Goal: Check status: Check status

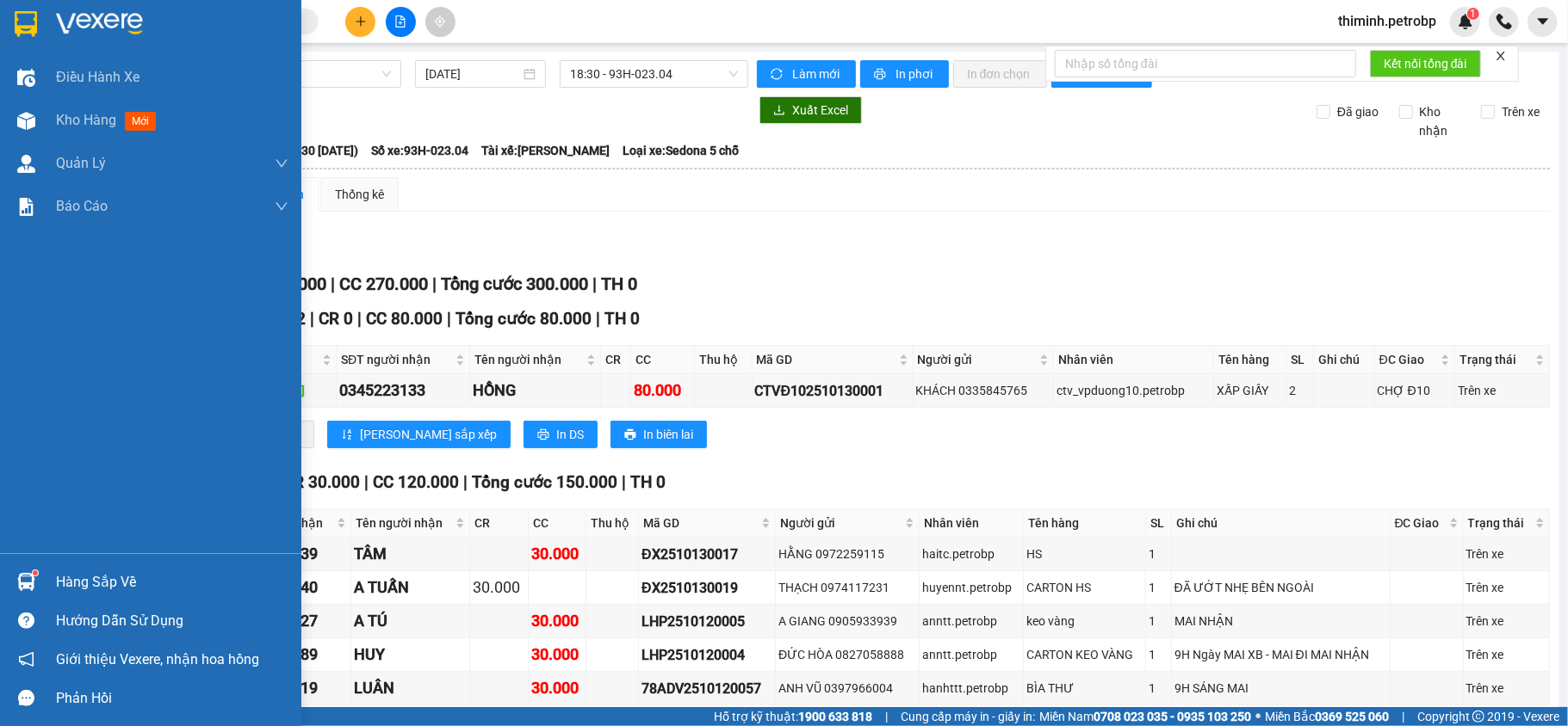
click at [46, 580] on div "Hàng sắp về" at bounding box center [150, 582] width 301 height 39
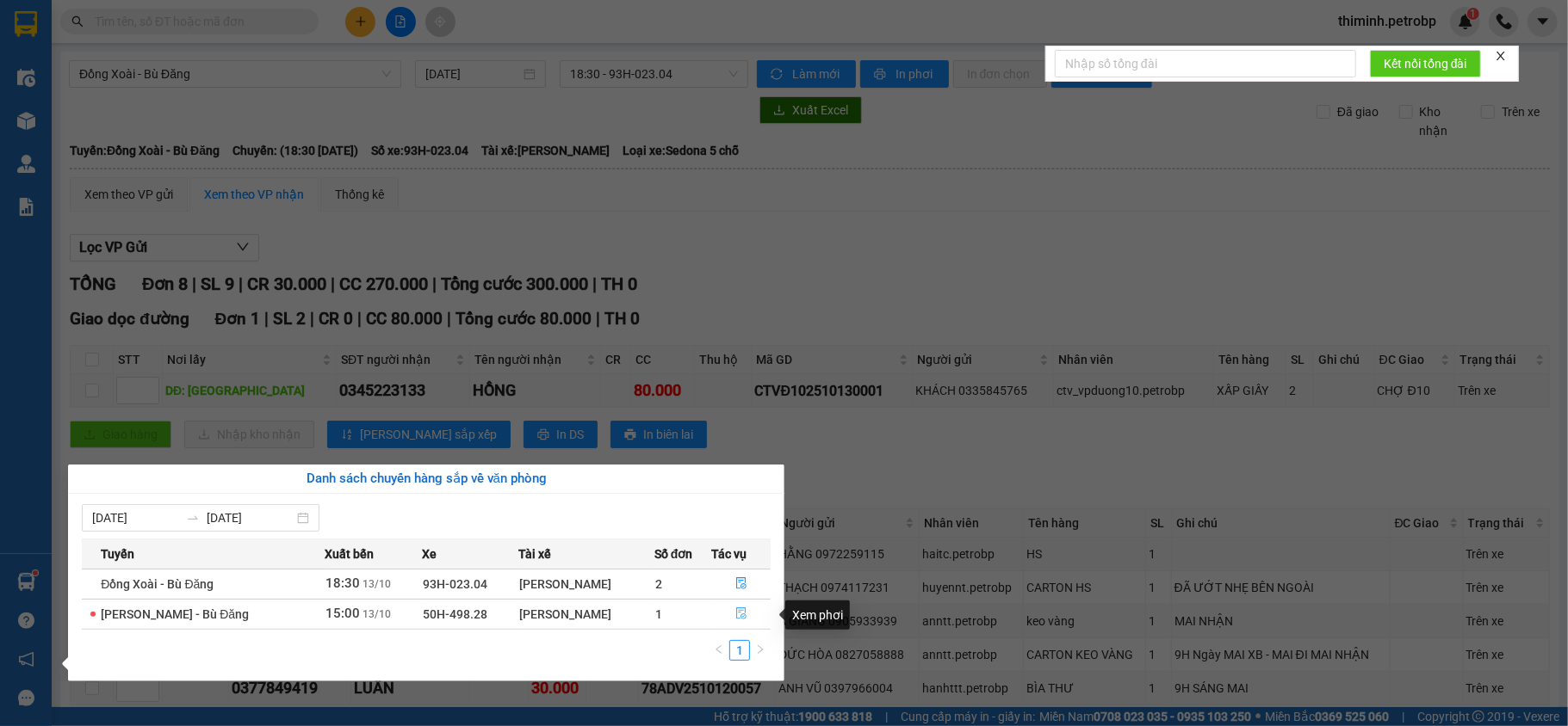
click at [737, 607] on button "button" at bounding box center [741, 614] width 59 height 28
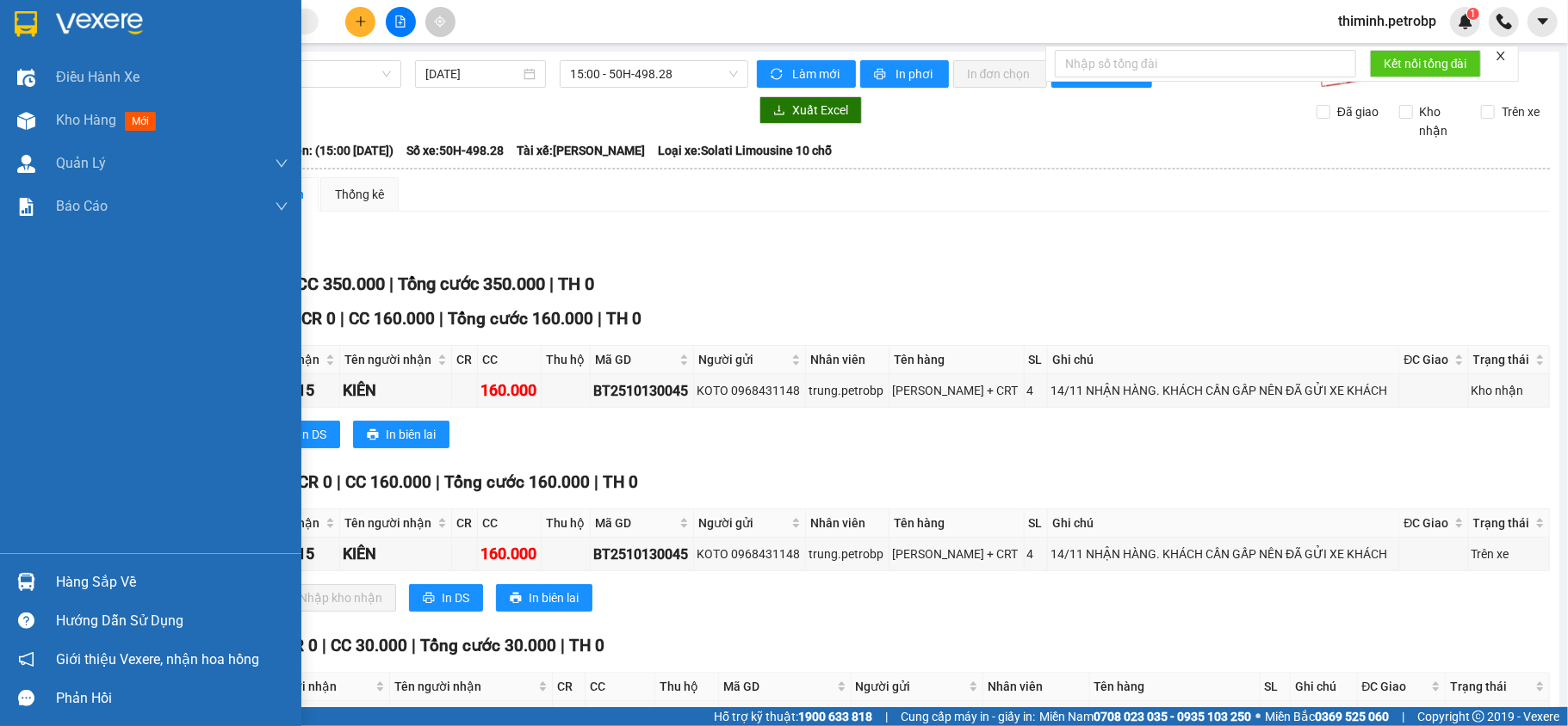
click at [28, 588] on img at bounding box center [26, 582] width 18 height 18
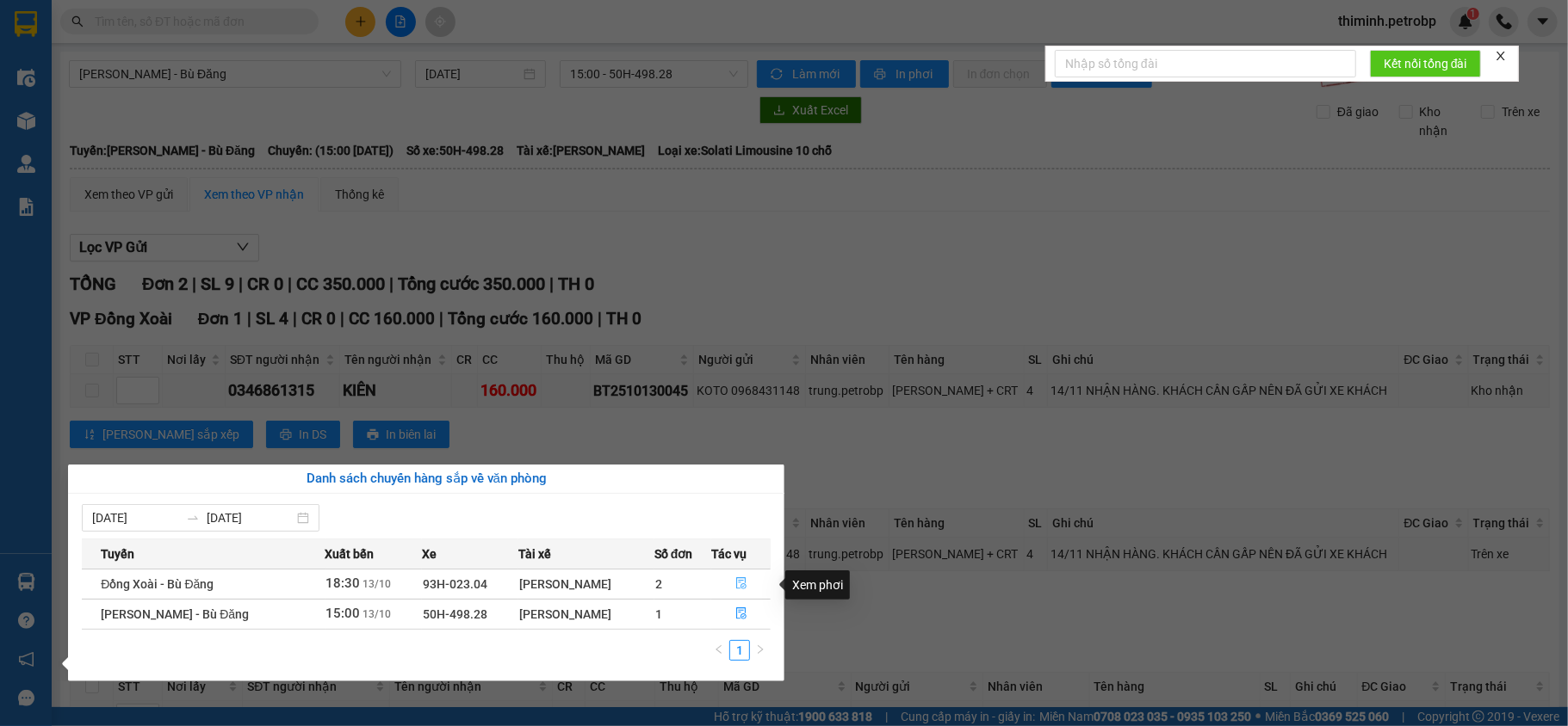
click at [728, 580] on button "button" at bounding box center [741, 584] width 59 height 28
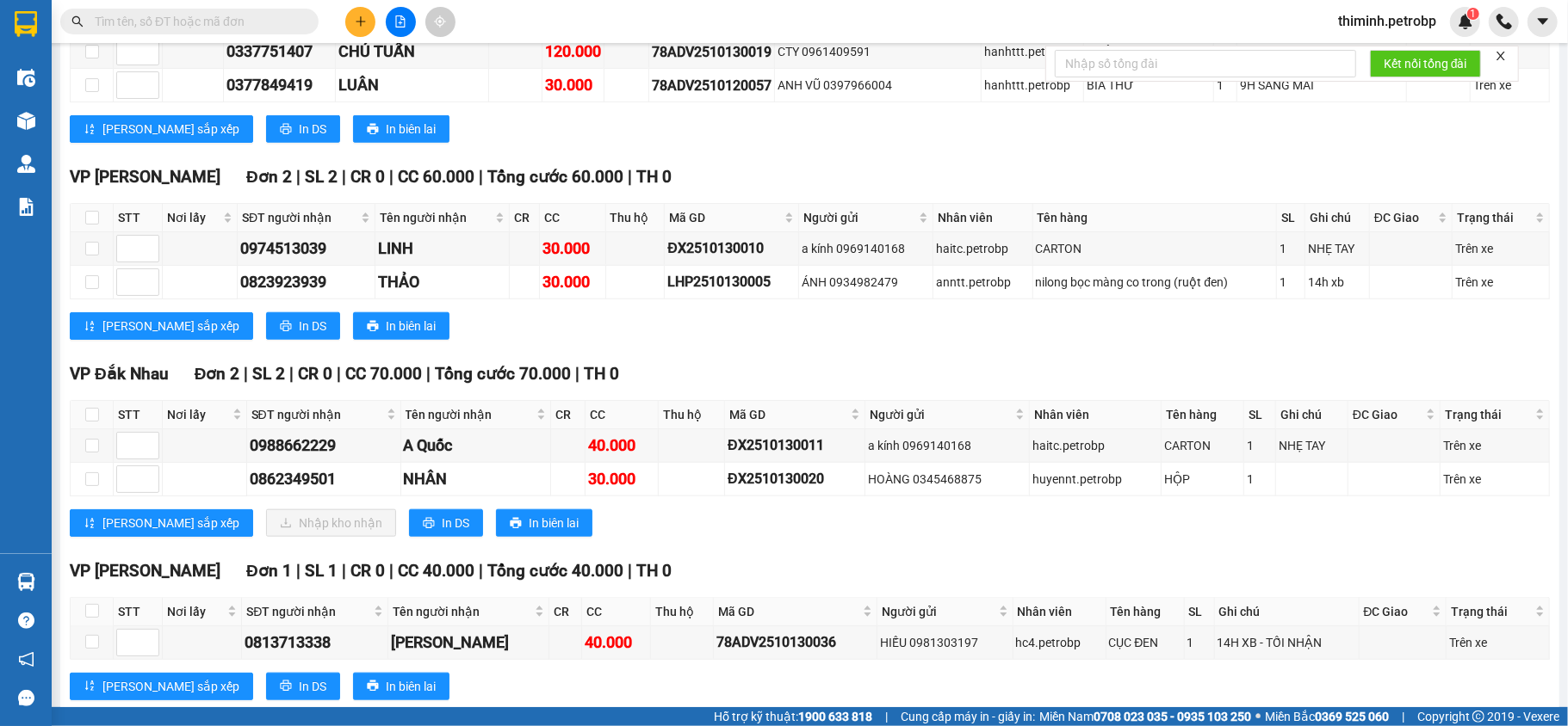
scroll to position [1048, 0]
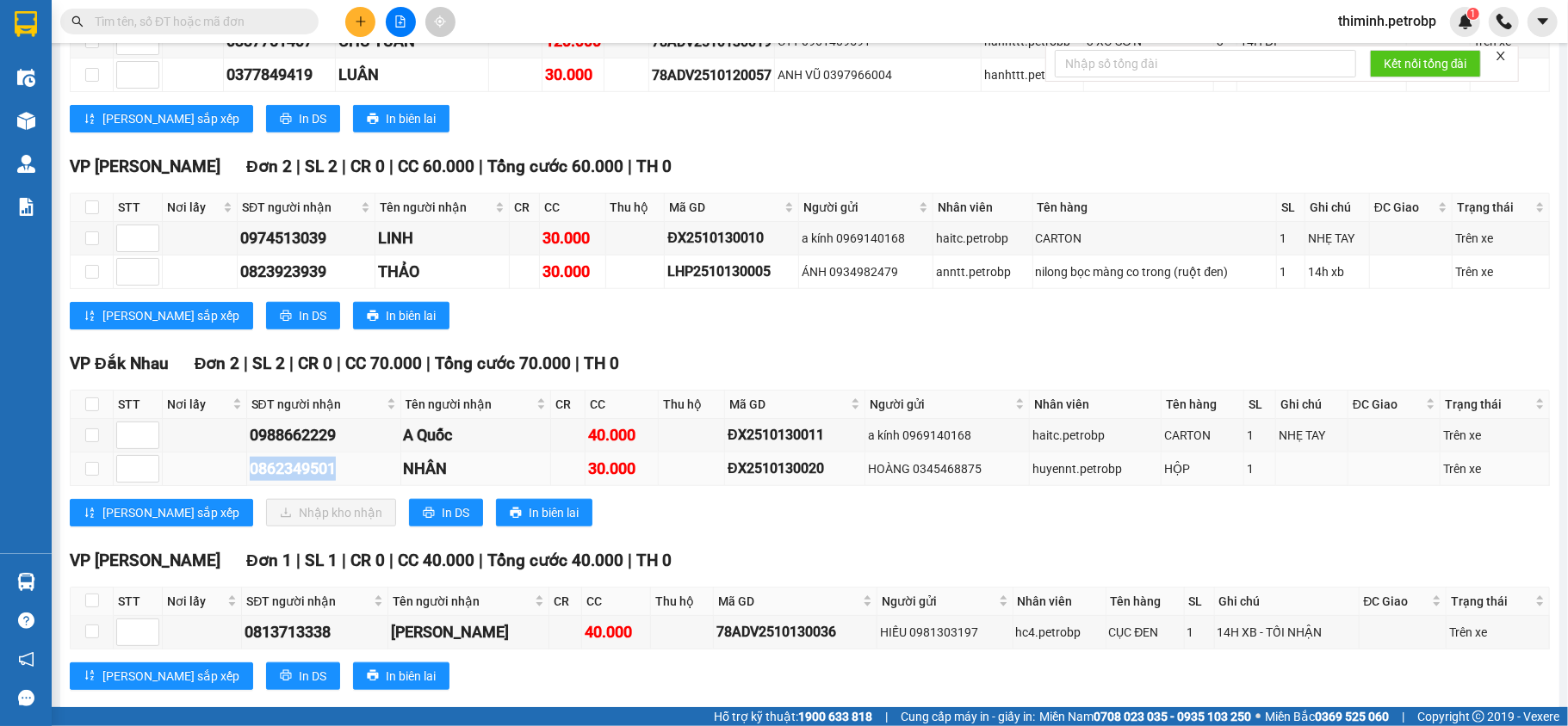
copy div "0862349501"
drag, startPoint x: 341, startPoint y: 434, endPoint x: 246, endPoint y: 428, distance: 95.2
click at [247, 453] on td "0862349501" at bounding box center [324, 469] width 154 height 33
click at [177, 21] on input "text" at bounding box center [196, 22] width 203 height 19
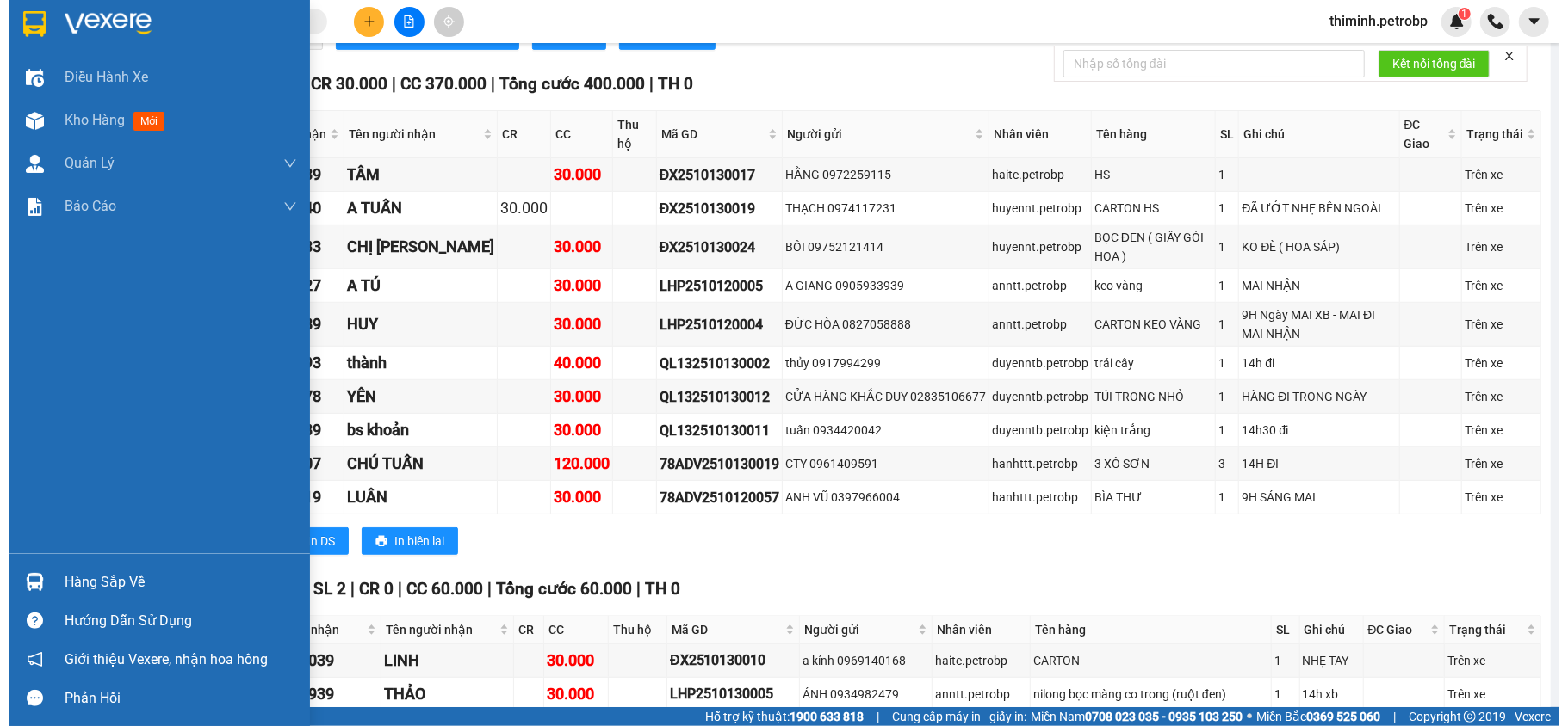
scroll to position [617, 0]
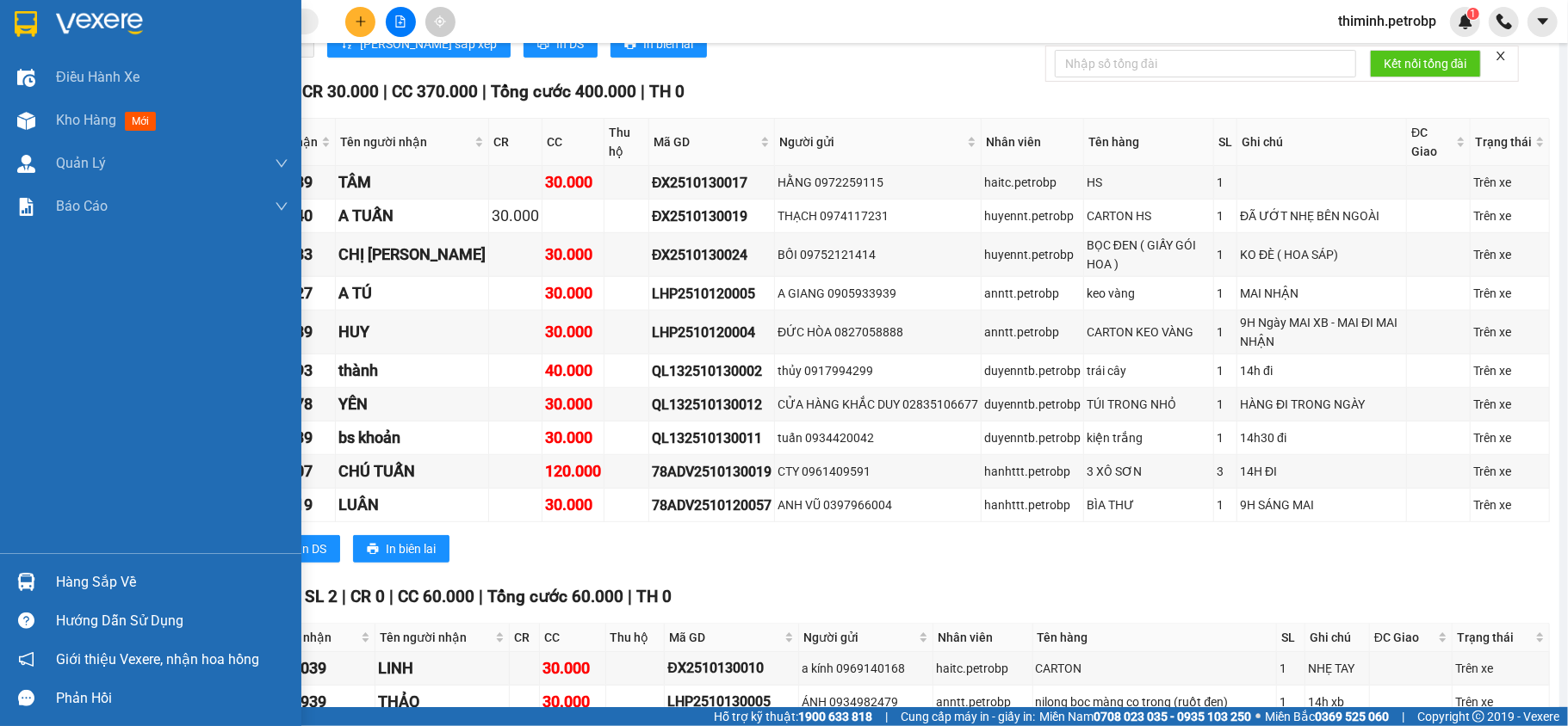
click at [95, 561] on div "Hàng sắp về Hướng dẫn sử dụng Giới thiệu Vexere, nhận hoa hồng Phản hồi" at bounding box center [150, 635] width 301 height 164
click at [64, 566] on div "Hàng sắp về" at bounding box center [150, 582] width 301 height 39
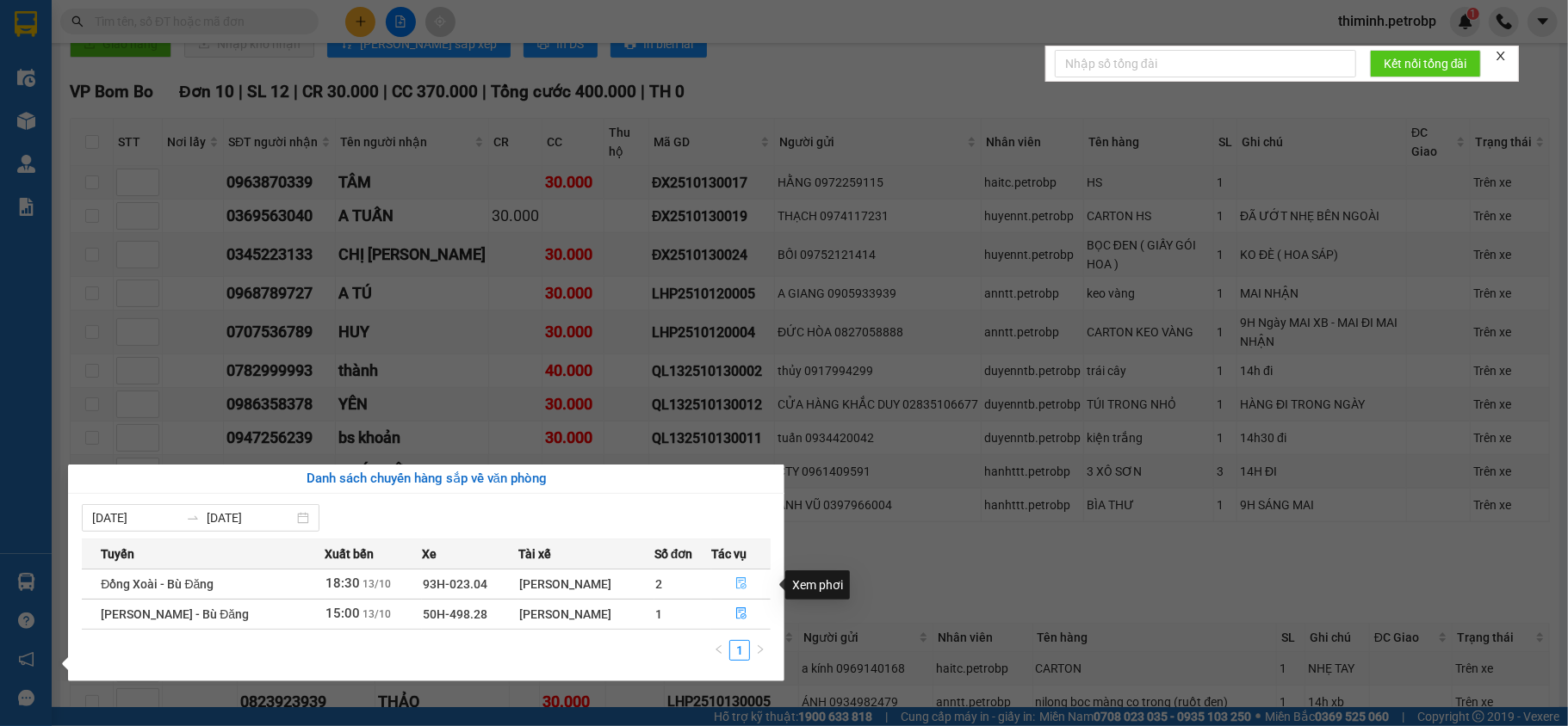
click at [720, 580] on button "button" at bounding box center [741, 584] width 59 height 28
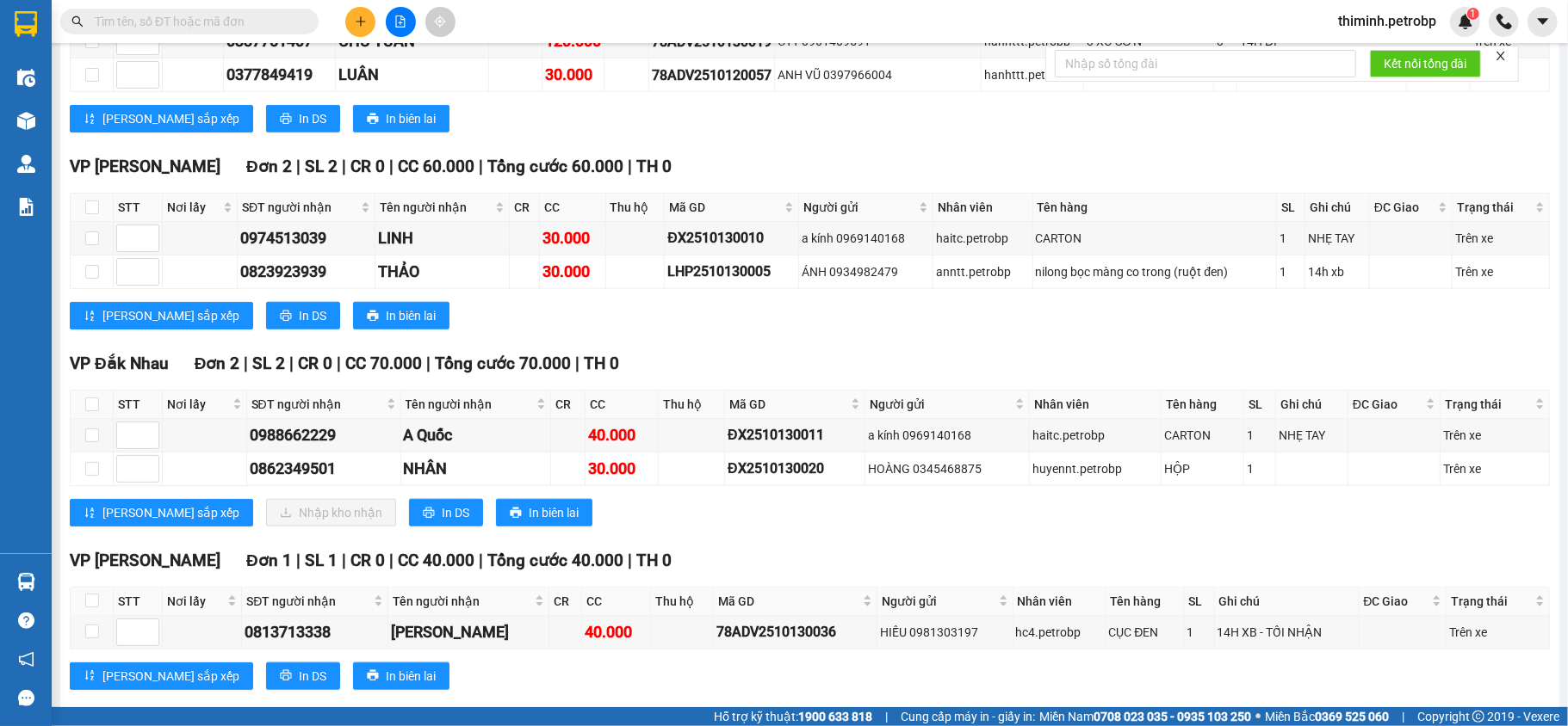
scroll to position [588, 0]
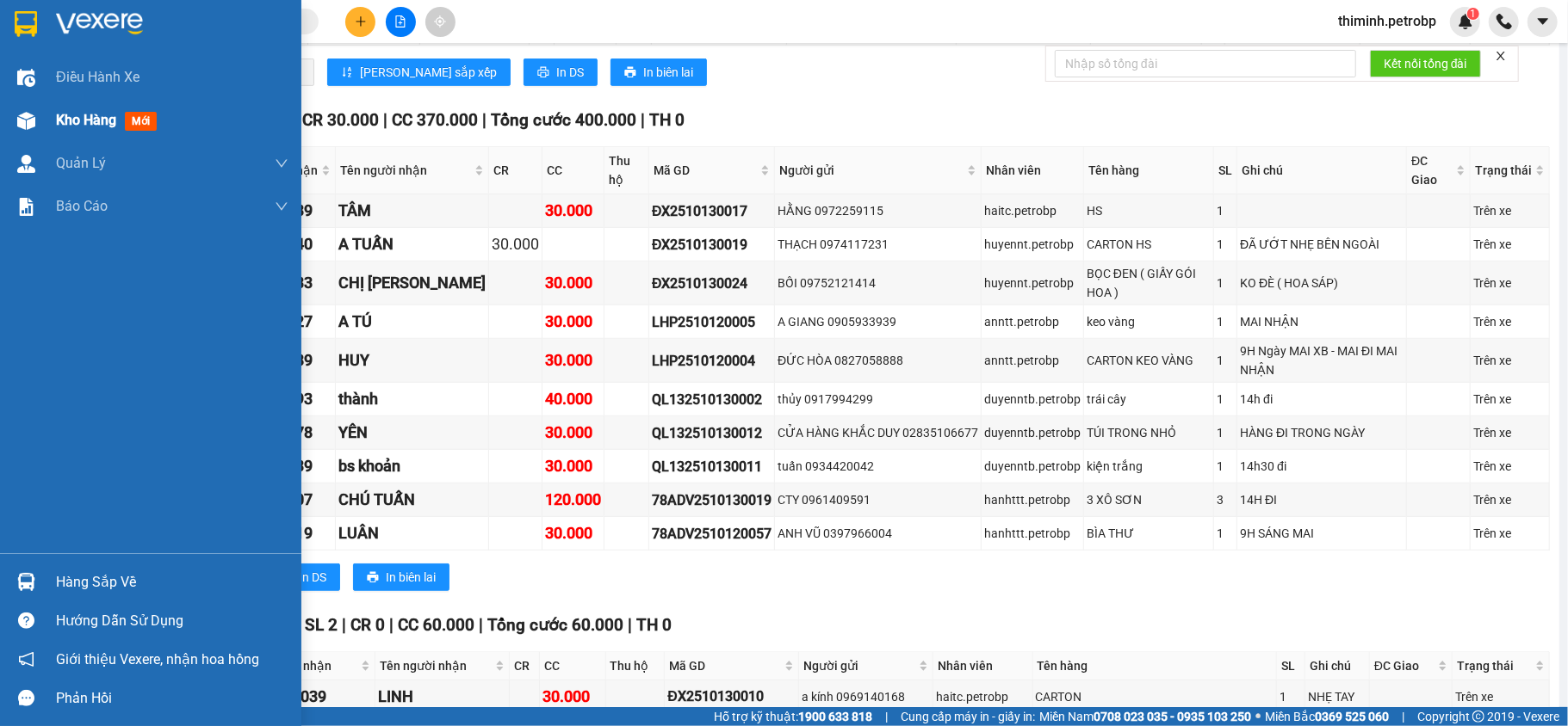
click at [62, 112] on span "Kho hàng" at bounding box center [85, 120] width 60 height 16
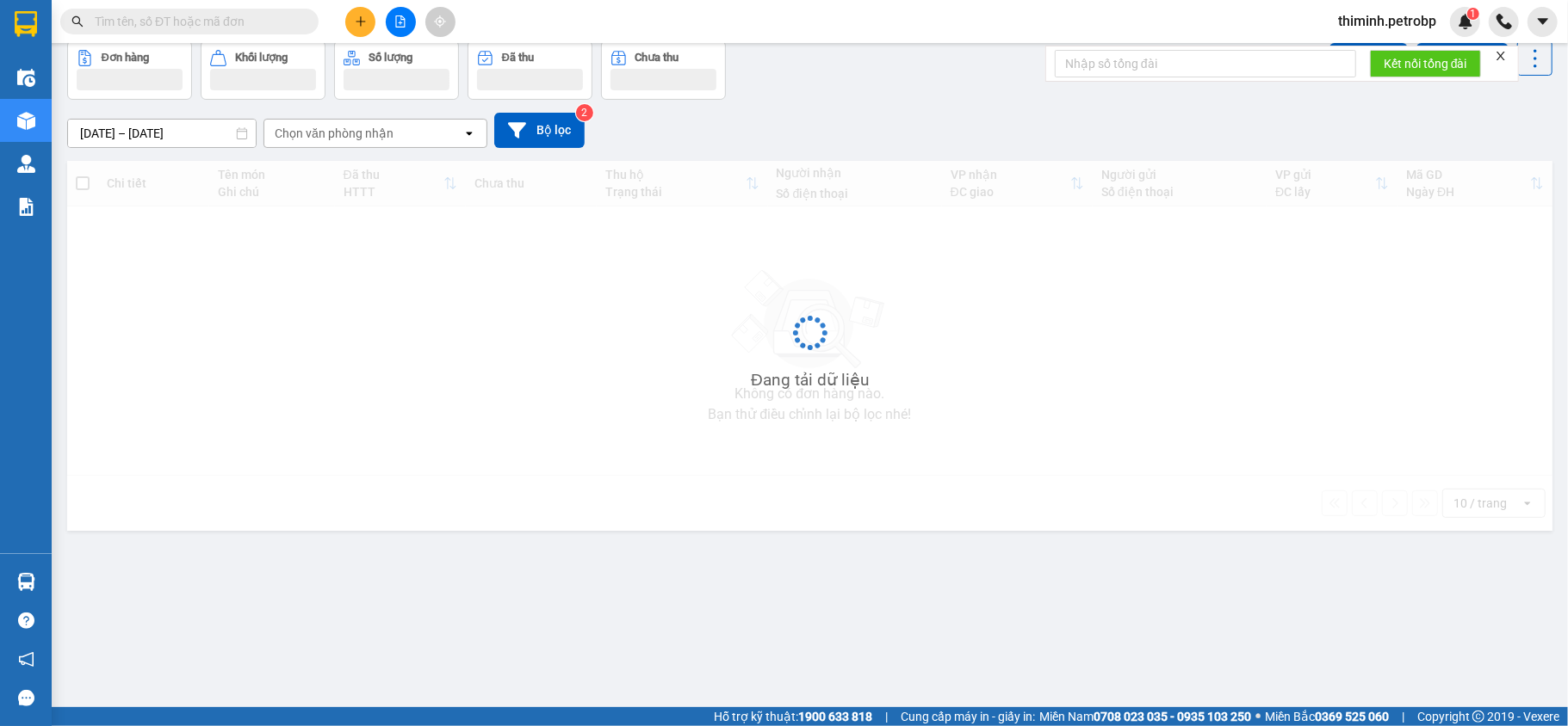
scroll to position [79, 0]
